Goal: Check status

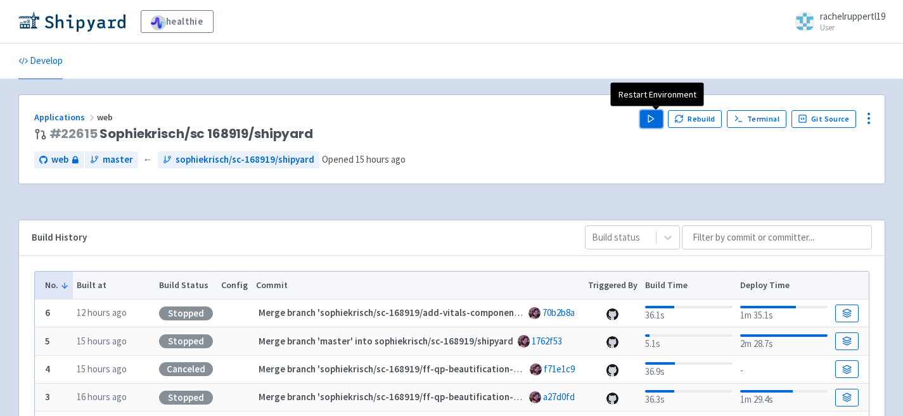
click at [649, 122] on button "Play" at bounding box center [651, 119] width 23 height 18
click at [654, 120] on polygon "button" at bounding box center [651, 118] width 6 height 7
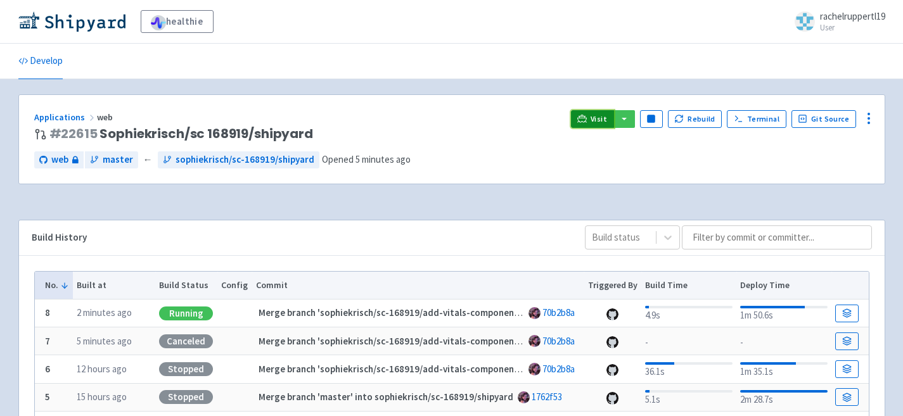
click at [597, 114] on span "Visit" at bounding box center [598, 119] width 16 height 10
